Goal: Task Accomplishment & Management: Manage account settings

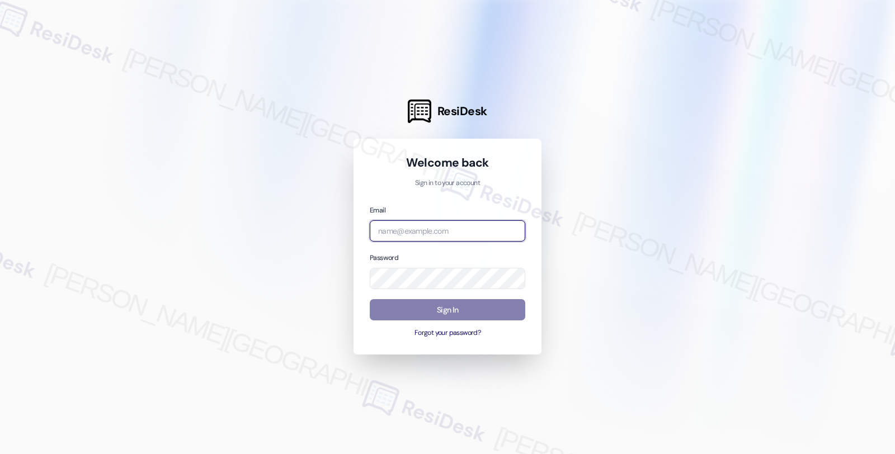
click at [450, 231] on input "email" at bounding box center [447, 231] width 155 height 22
type input "[EMAIL_ADDRESS][PERSON_NAME][DOMAIN_NAME]"
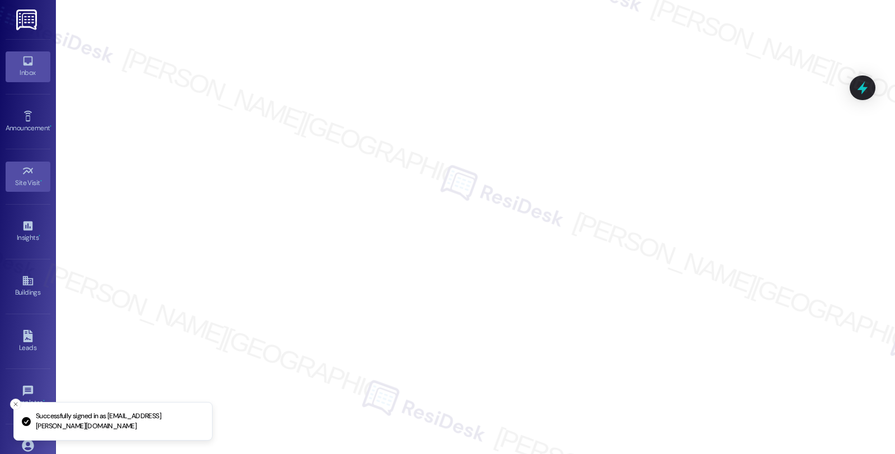
click at [34, 64] on link "Inbox" at bounding box center [28, 66] width 45 height 30
